Goal: Check status: Check status

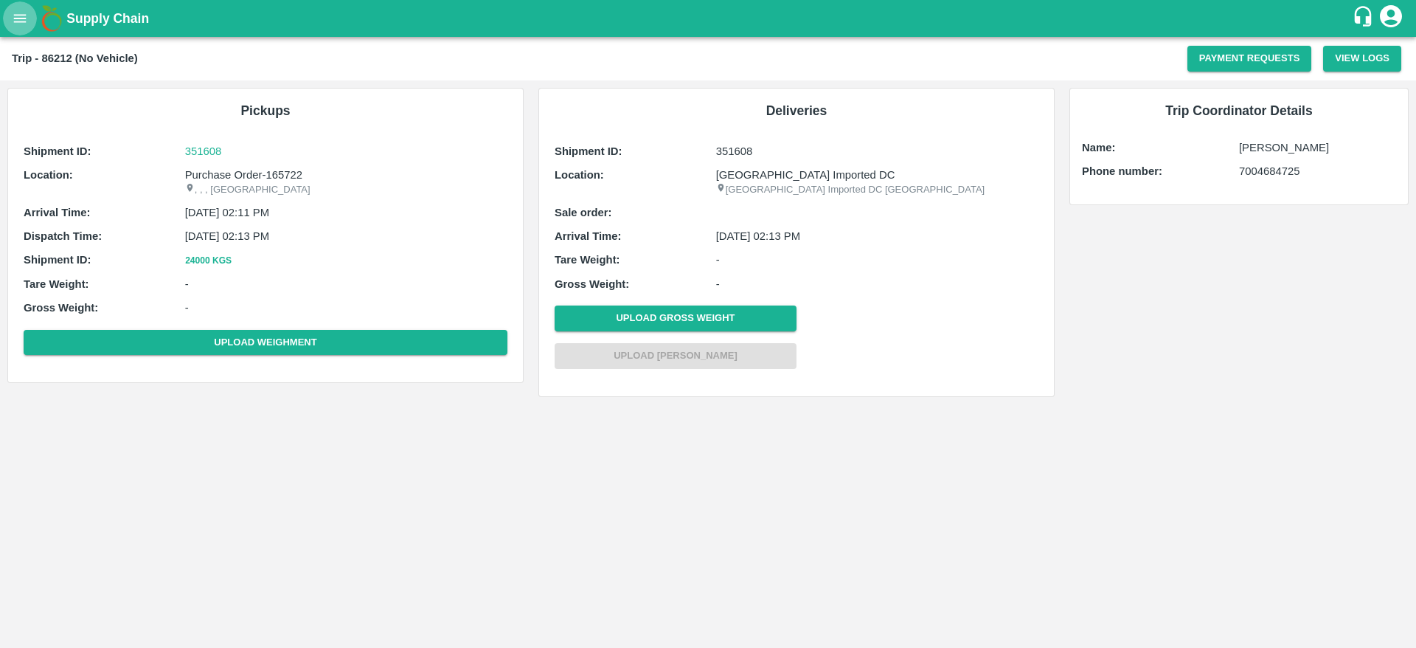
click at [11, 18] on button "open drawer" at bounding box center [20, 18] width 34 height 34
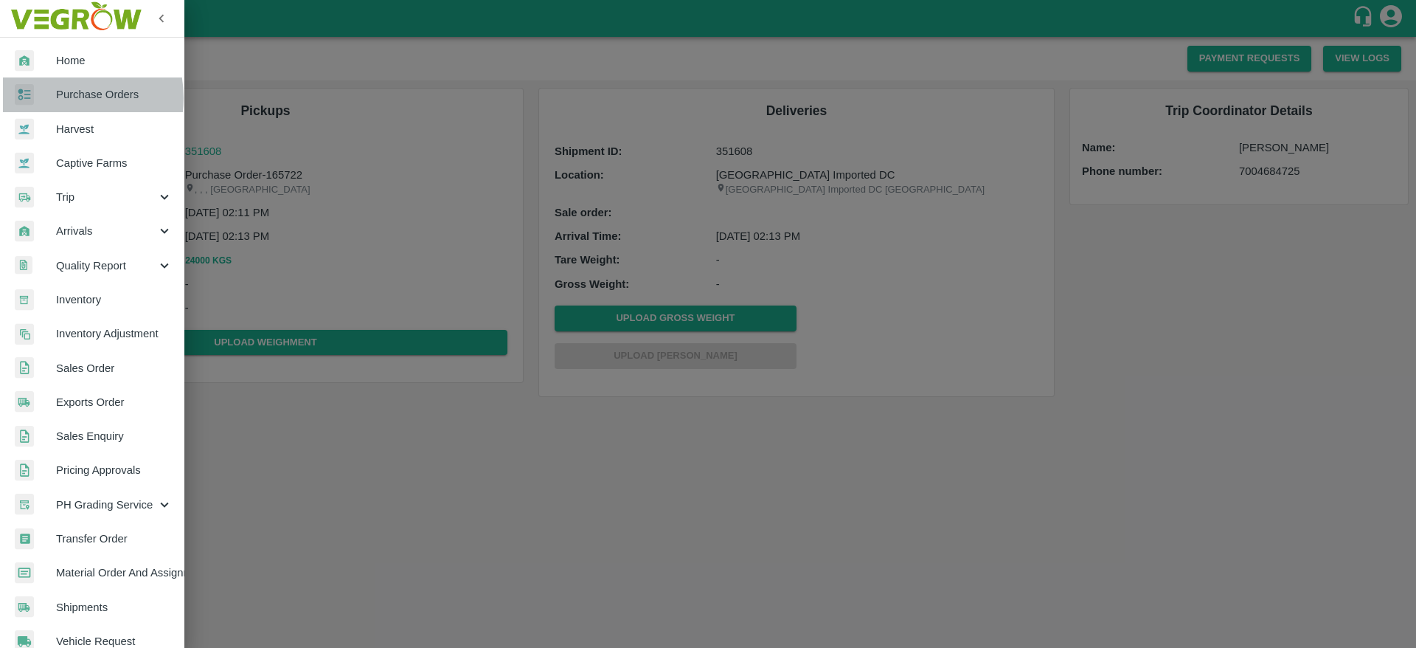
click at [63, 97] on span "Purchase Orders" at bounding box center [114, 94] width 117 height 16
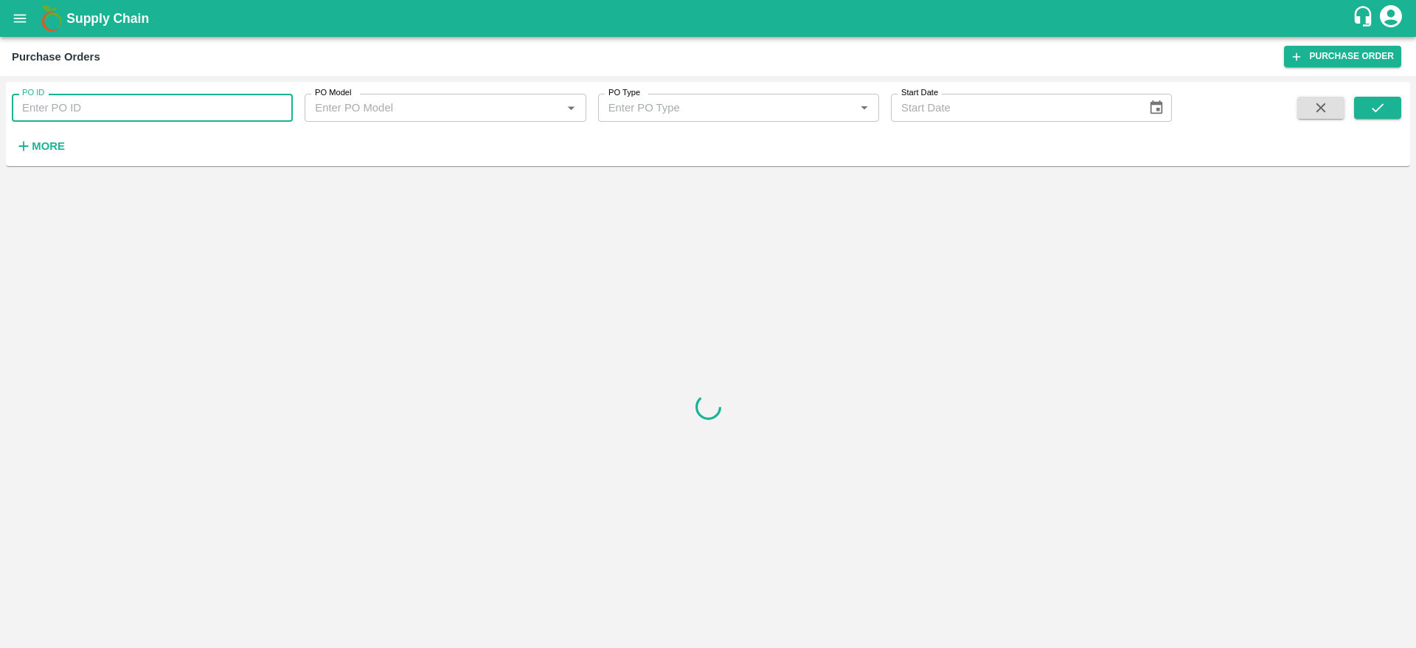
paste input "150076"
click at [103, 104] on input "150076" at bounding box center [152, 108] width 281 height 28
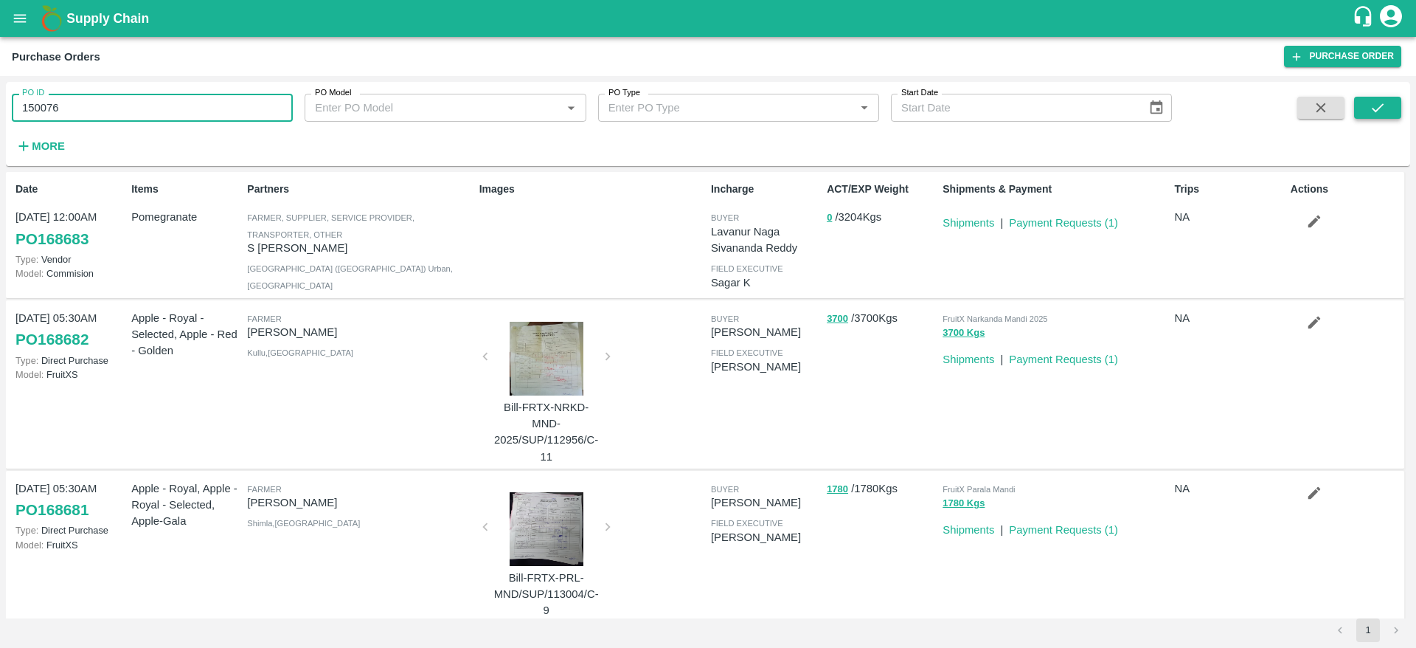
type input "150076"
click at [1382, 100] on icon "submit" at bounding box center [1378, 108] width 16 height 16
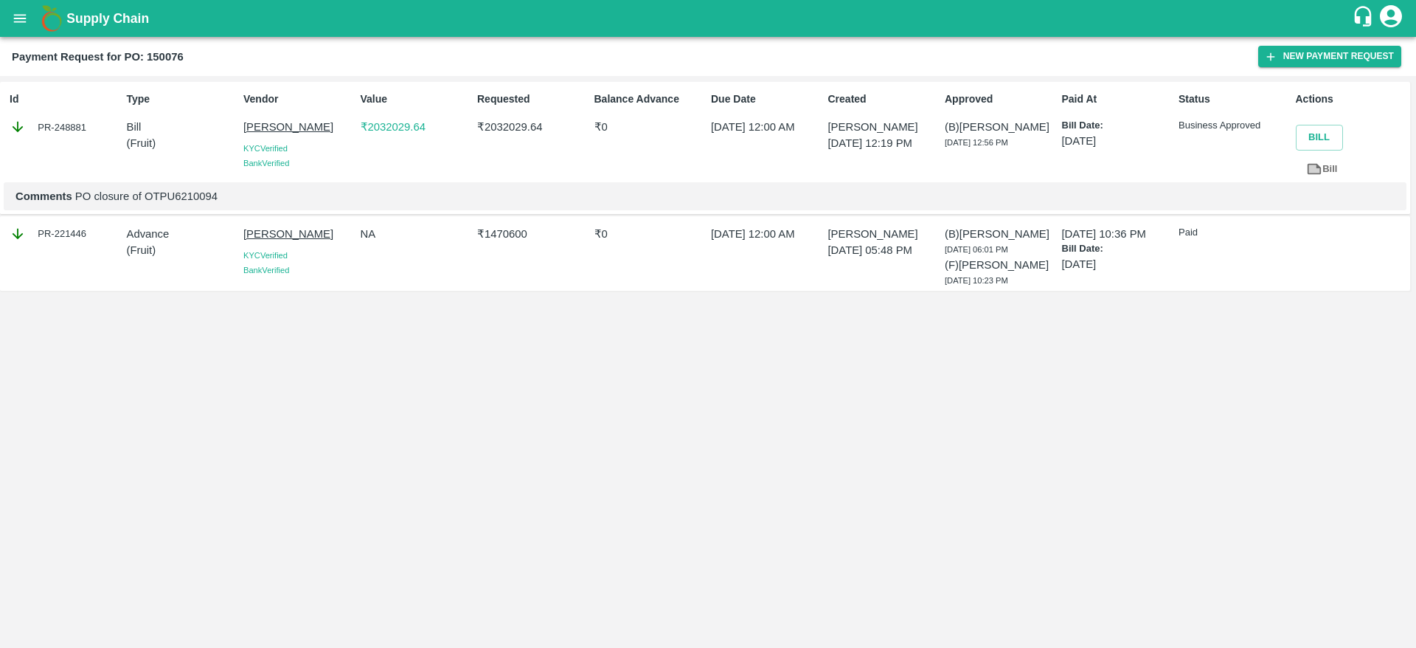
click at [1198, 135] on div "Status Business Approved" at bounding box center [1231, 134] width 117 height 97
click at [396, 125] on p "₹ 2032029.64" at bounding box center [416, 127] width 111 height 16
click at [402, 127] on p "₹ 2032029.64" at bounding box center [416, 127] width 111 height 16
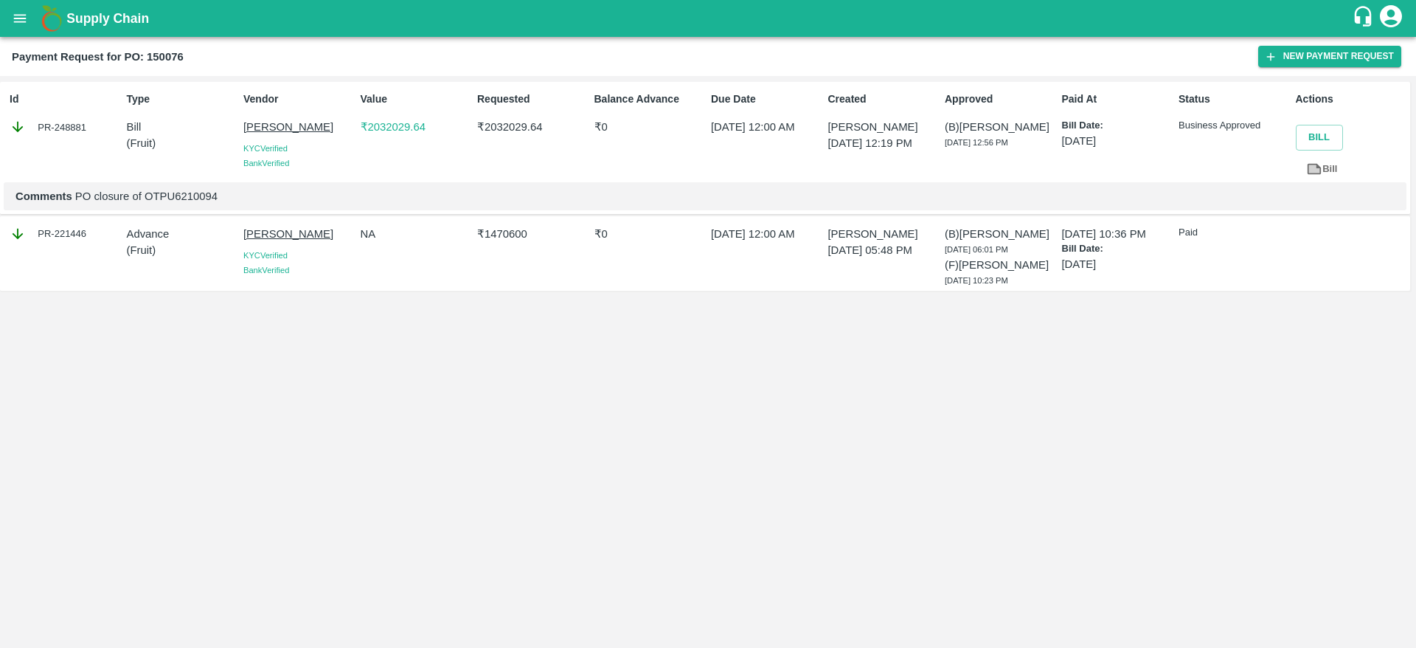
click at [388, 125] on p "₹ 2032029.64" at bounding box center [416, 127] width 111 height 16
click at [401, 134] on p "₹ 2032029.64" at bounding box center [416, 127] width 111 height 16
click at [1325, 169] on link "Bill" at bounding box center [1322, 169] width 52 height 26
drag, startPoint x: 946, startPoint y: 142, endPoint x: 1039, endPoint y: 144, distance: 93.7
click at [1039, 144] on div "(B) Ayush Khandal 10 Aug 2025, 12:56 PM" at bounding box center [1000, 134] width 111 height 31
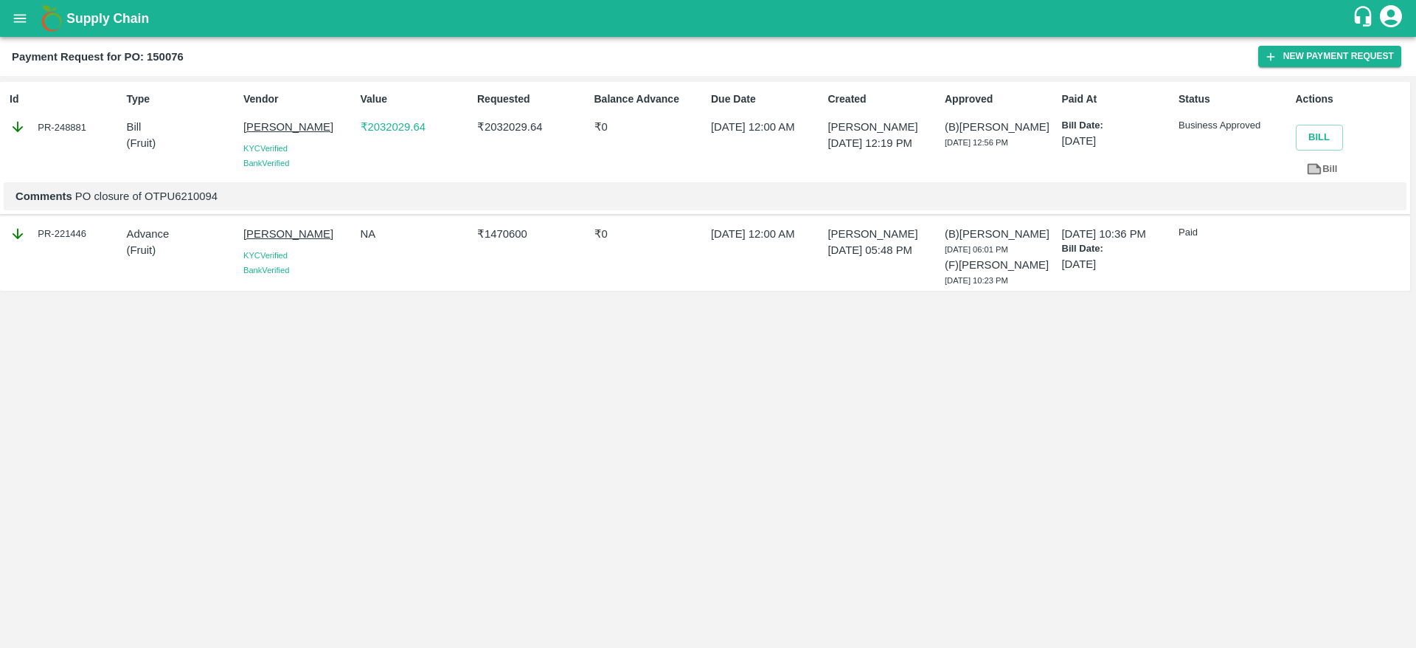
click at [175, 64] on h2 "Payment Request for PO: 150076" at bounding box center [98, 56] width 172 height 19
click at [949, 144] on span "10 Aug 2025, 12:56 PM" at bounding box center [976, 142] width 63 height 9
click at [175, 55] on b "Payment Request for PO: 150076" at bounding box center [98, 57] width 172 height 12
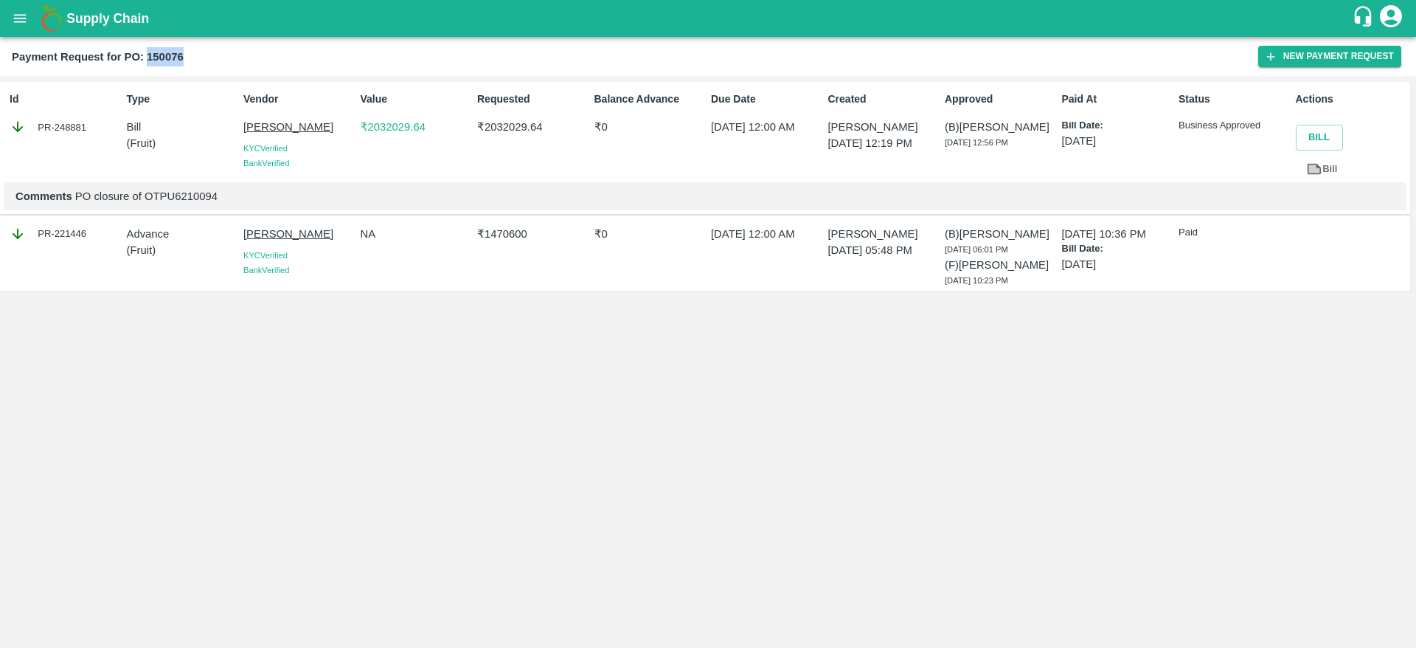
copy b "150076"
click at [175, 55] on b "Payment Request for PO: 150076" at bounding box center [98, 57] width 172 height 12
click at [380, 128] on p "₹ 2032029.64" at bounding box center [416, 127] width 111 height 16
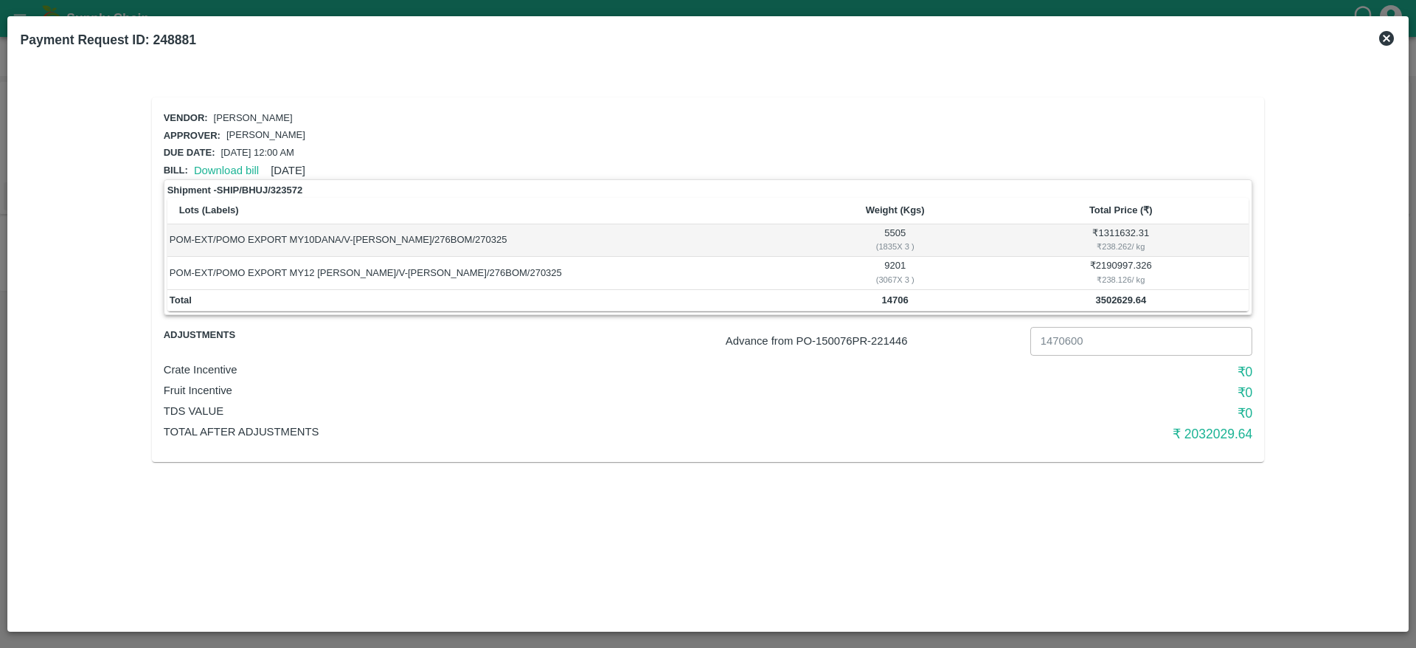
click at [1137, 303] on b "3502629.64" at bounding box center [1120, 299] width 51 height 11
